Goal: Task Accomplishment & Management: Use online tool/utility

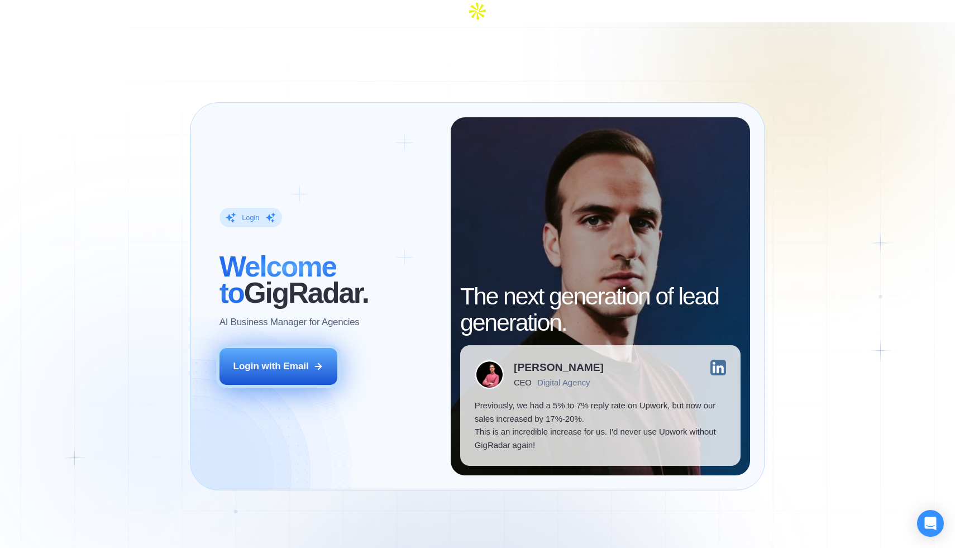
click at [278, 348] on button "Login with Email" at bounding box center [279, 366] width 118 height 37
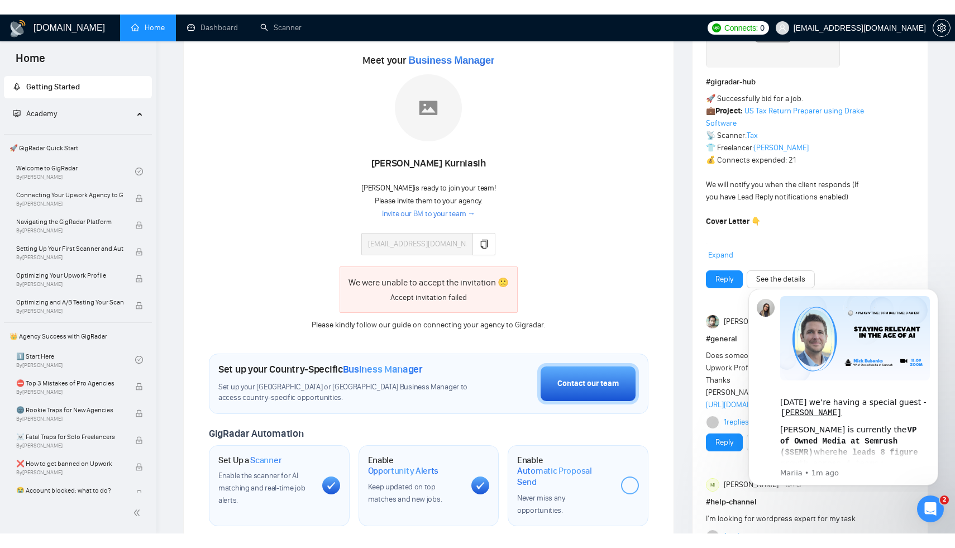
scroll to position [187, 0]
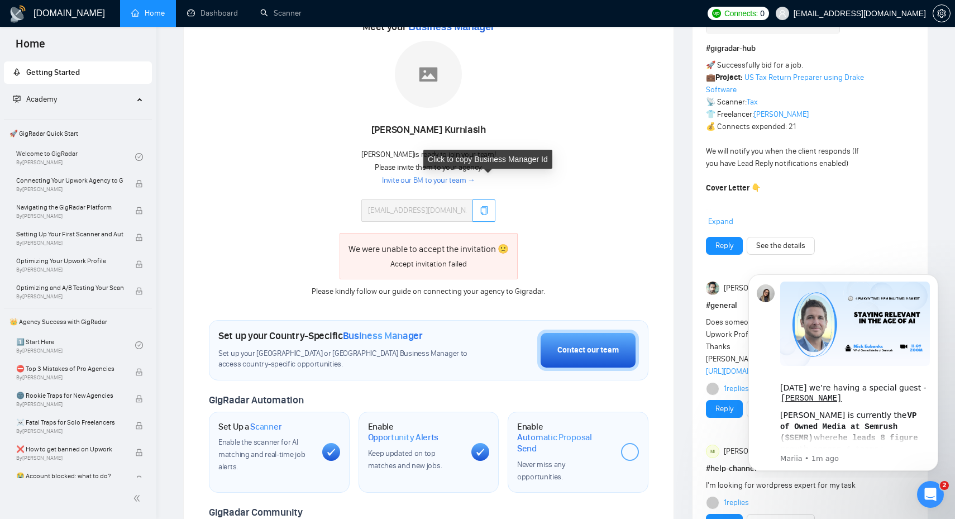
click at [480, 206] on icon "copy" at bounding box center [484, 210] width 9 height 9
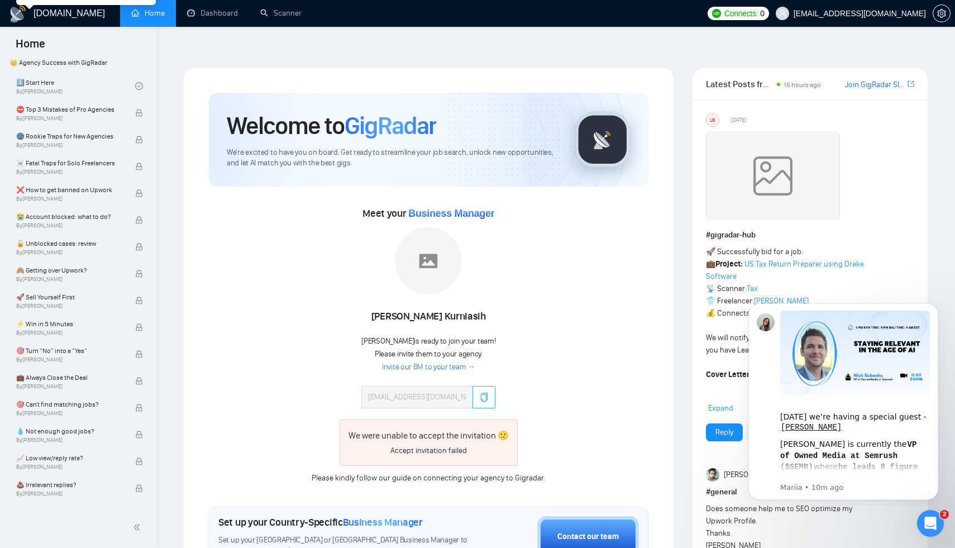
scroll to position [0, 0]
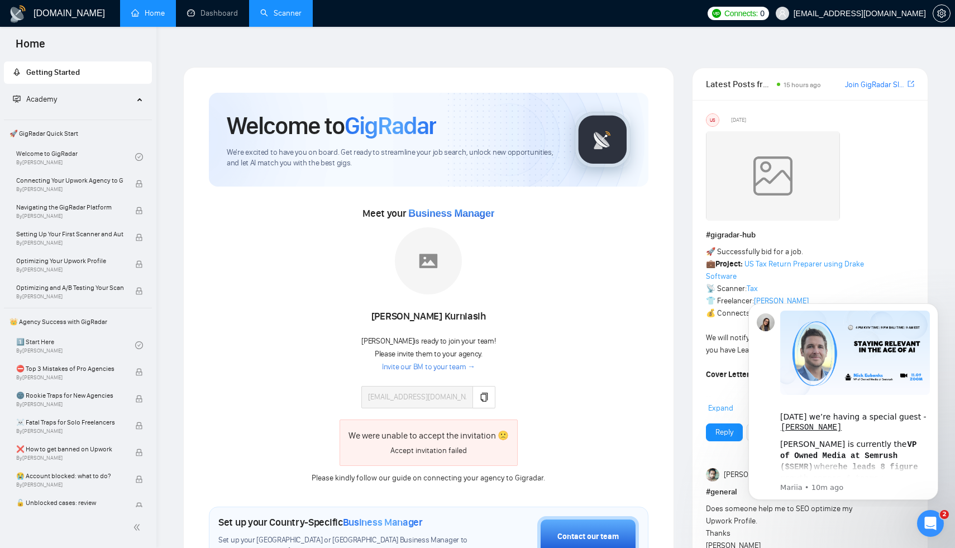
click at [278, 15] on link "Scanner" at bounding box center [280, 12] width 41 height 9
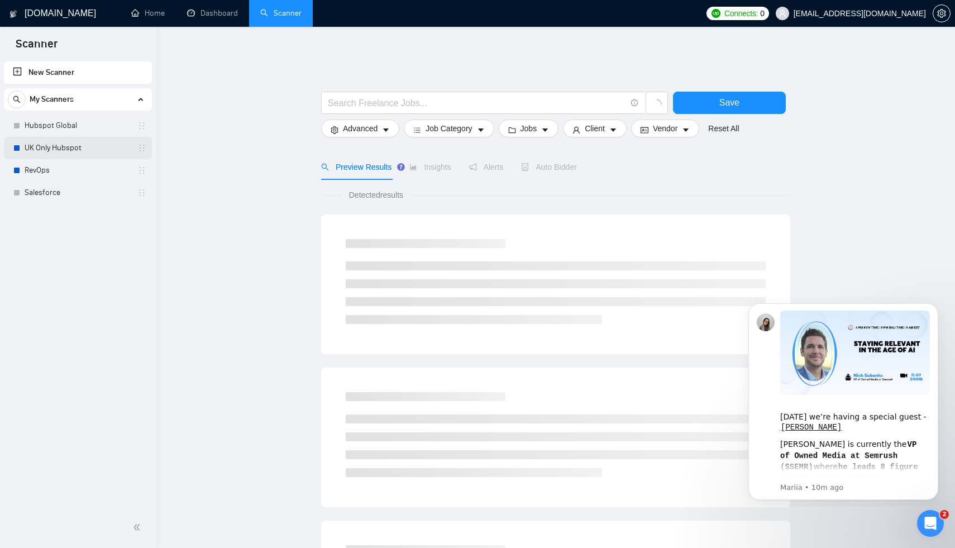
click at [56, 150] on link "UK Only Hubspot" at bounding box center [78, 148] width 106 height 22
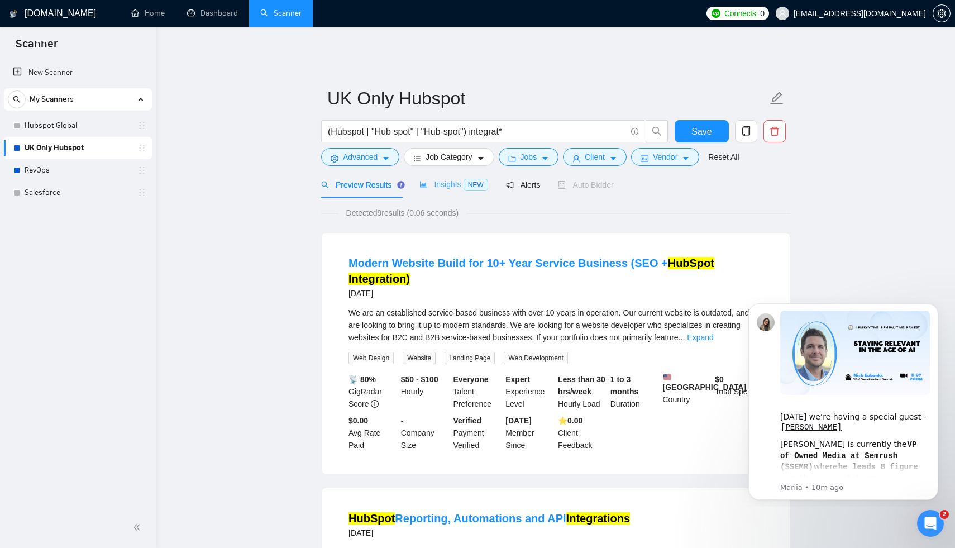
click at [452, 184] on div "Insights NEW" at bounding box center [454, 185] width 68 height 26
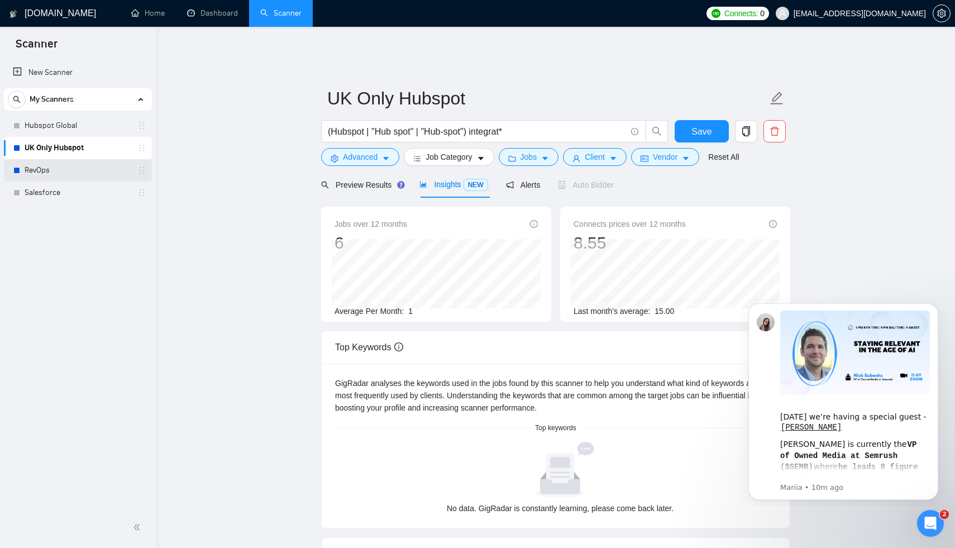
click at [61, 170] on link "RevOps" at bounding box center [78, 170] width 106 height 22
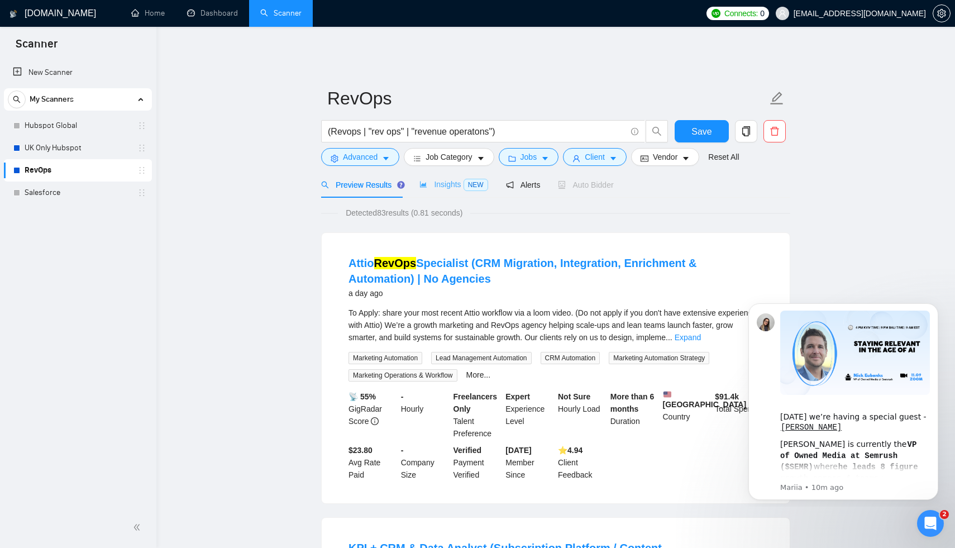
click at [447, 186] on div "Insights NEW" at bounding box center [454, 185] width 68 height 26
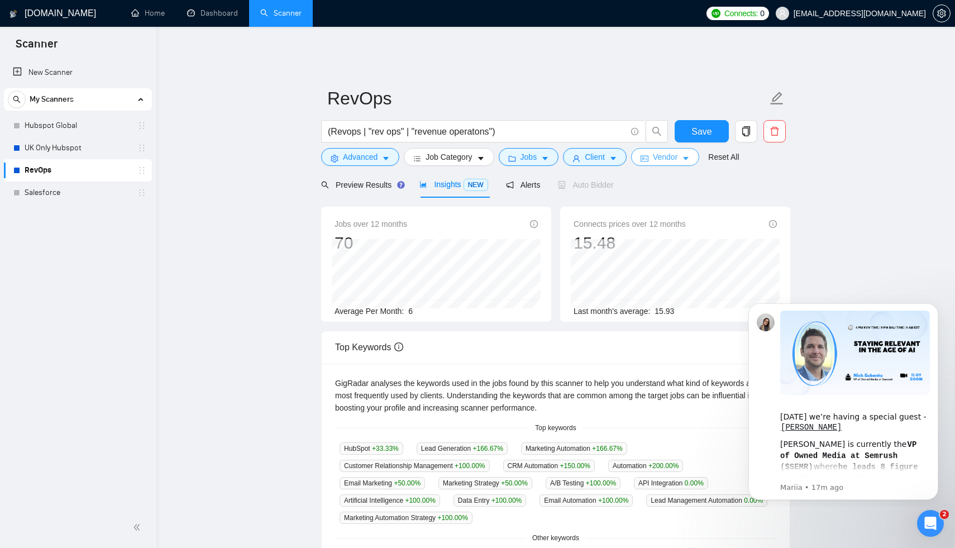
click at [648, 155] on icon "idcard" at bounding box center [645, 159] width 8 height 8
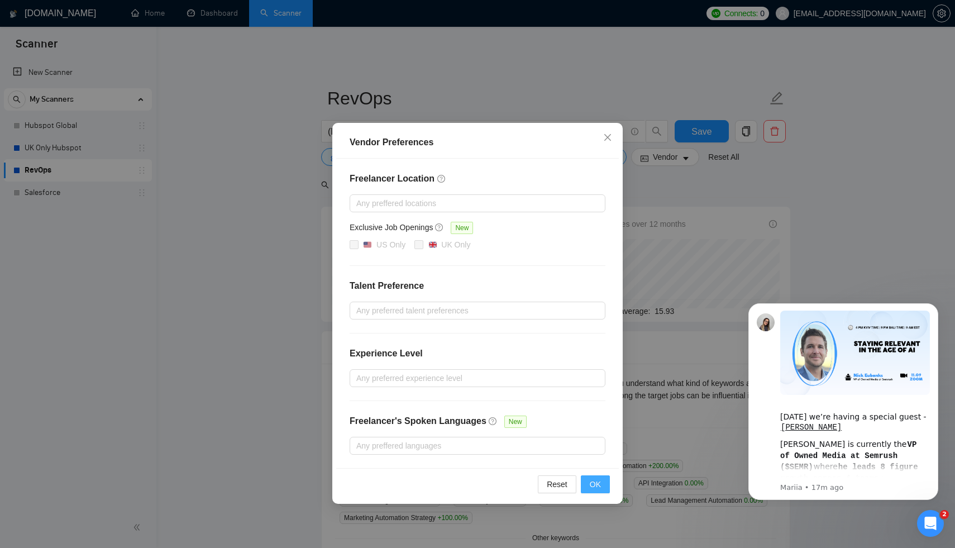
click at [585, 484] on button "OK" at bounding box center [595, 484] width 29 height 18
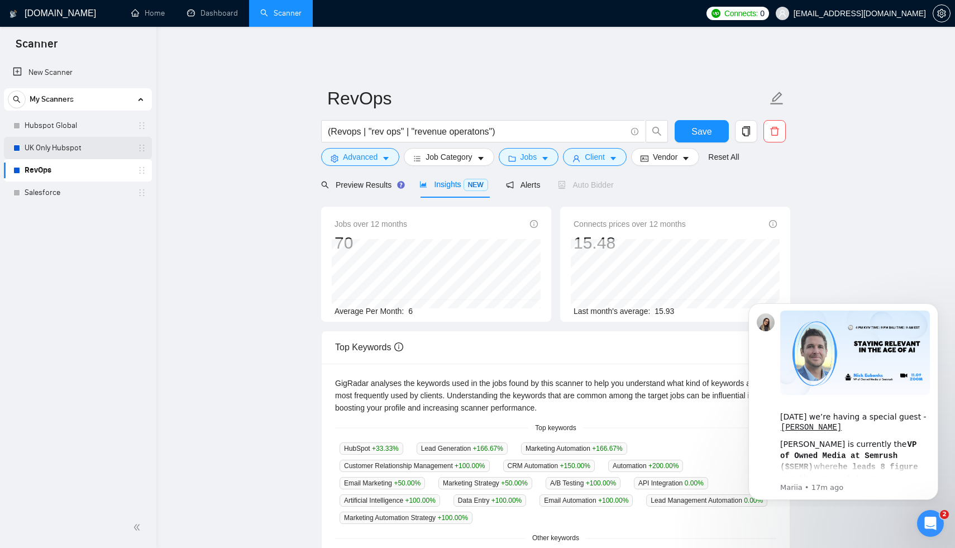
click at [52, 153] on link "UK Only Hubspot" at bounding box center [78, 148] width 106 height 22
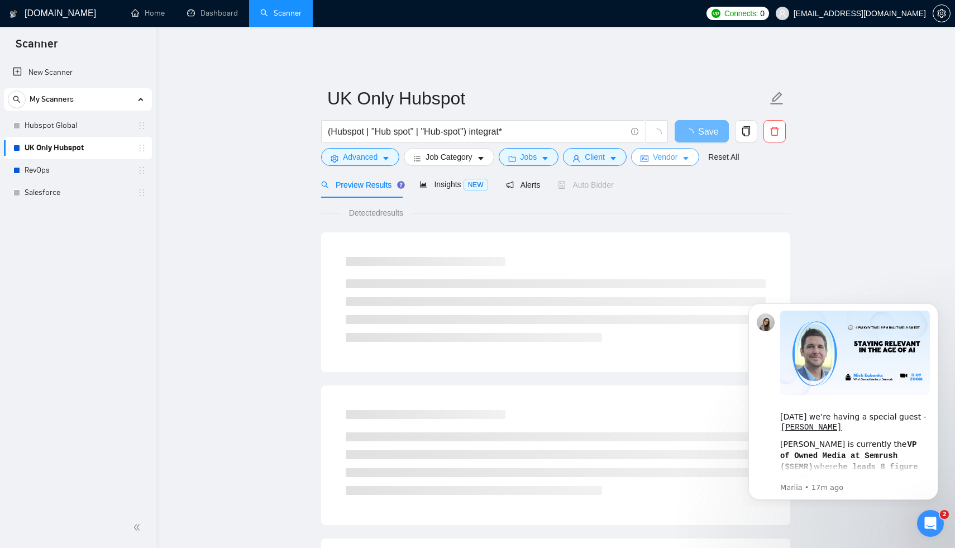
click at [664, 152] on span "Vendor" at bounding box center [665, 157] width 25 height 12
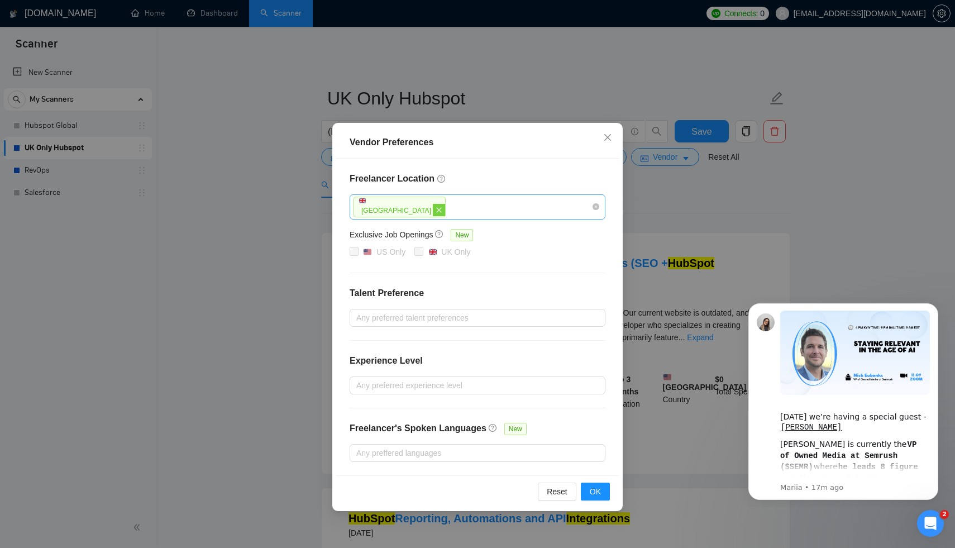
click at [433, 213] on span "close" at bounding box center [439, 210] width 12 height 12
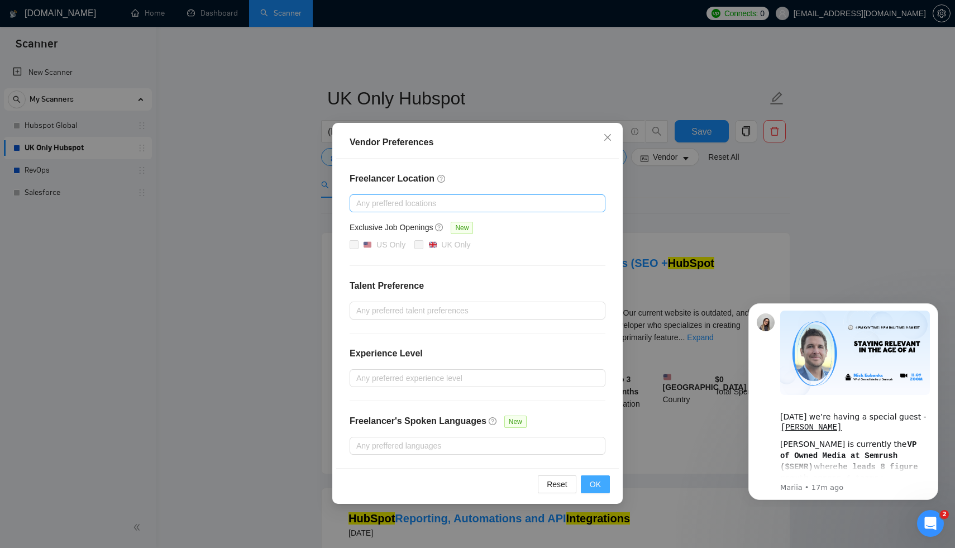
click at [601, 484] on button "OK" at bounding box center [595, 484] width 29 height 18
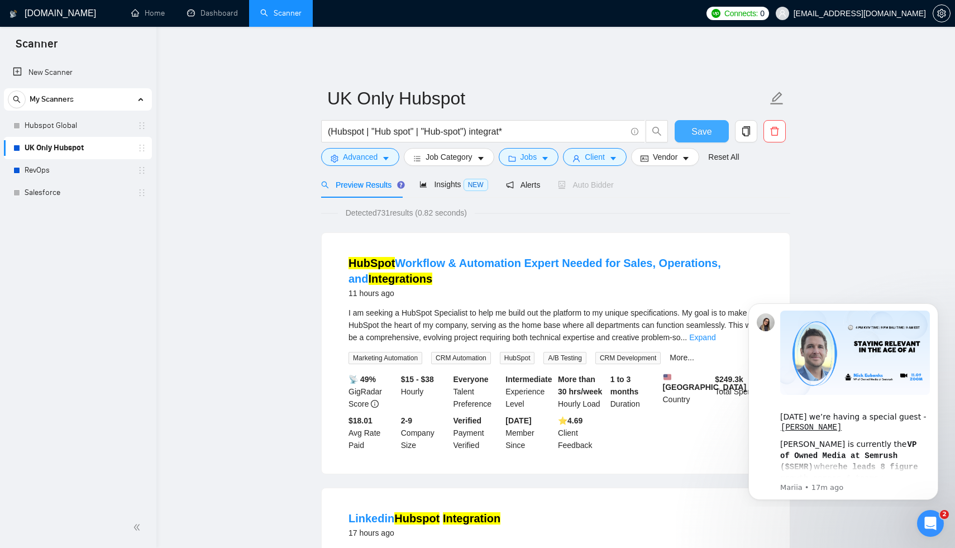
click at [707, 125] on span "Save" at bounding box center [702, 132] width 20 height 14
click at [475, 179] on span "NEW" at bounding box center [476, 185] width 25 height 12
